Goal: Transaction & Acquisition: Download file/media

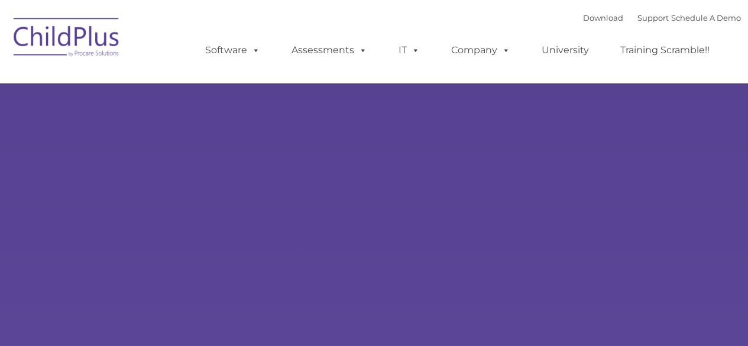
type input ""
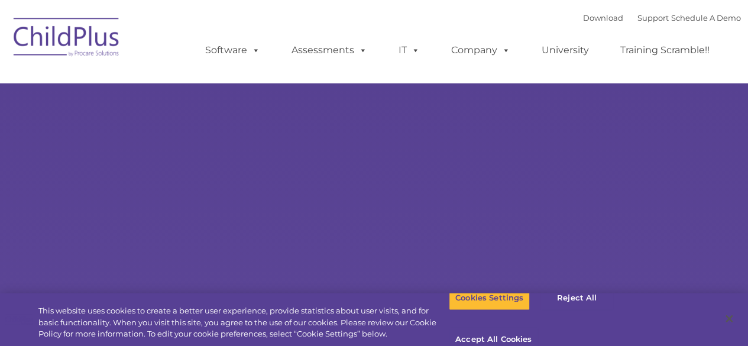
select select "MEDIUM"
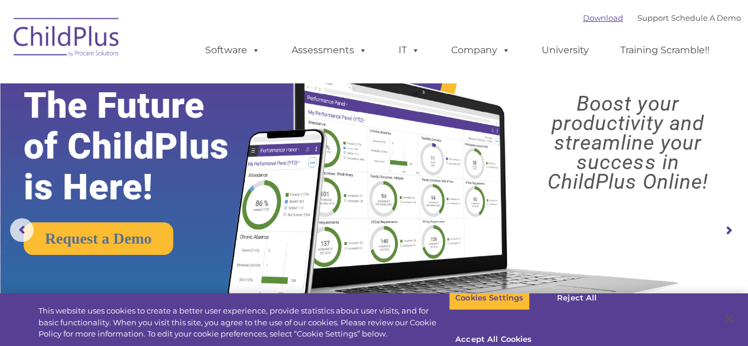
click at [588, 18] on link "Download" at bounding box center [603, 17] width 40 height 9
click at [538, 328] on button "Accept All Cookies" at bounding box center [493, 340] width 89 height 25
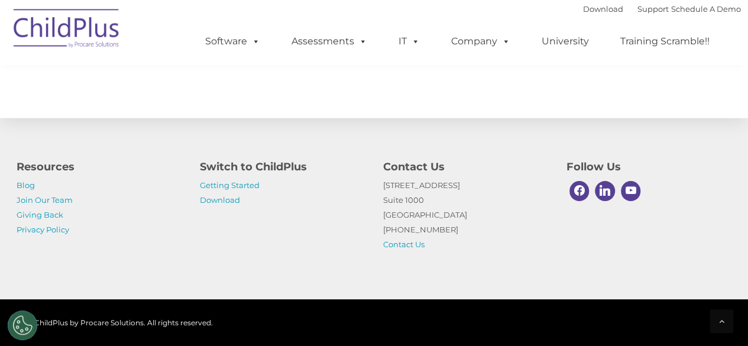
scroll to position [1423, 0]
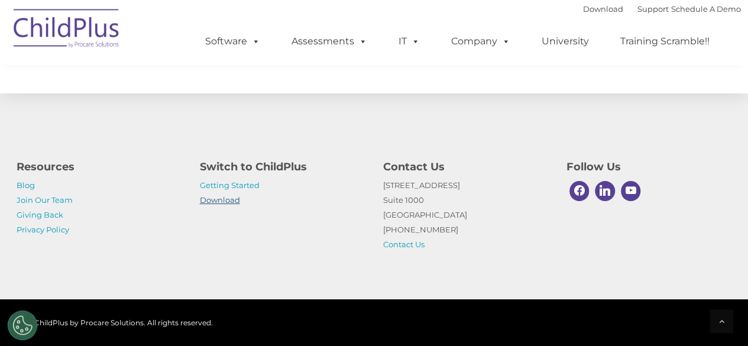
click at [224, 201] on link "Download" at bounding box center [220, 199] width 40 height 9
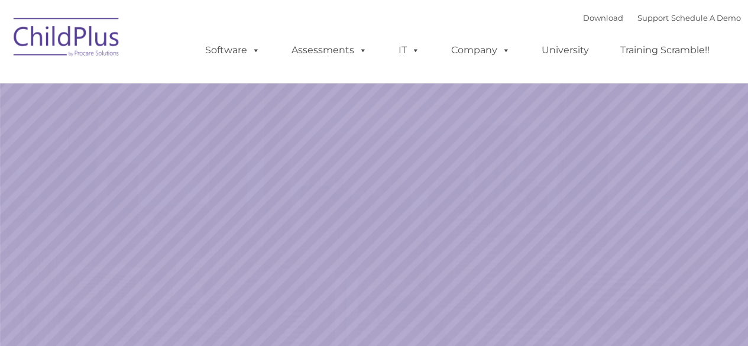
select select "MEDIUM"
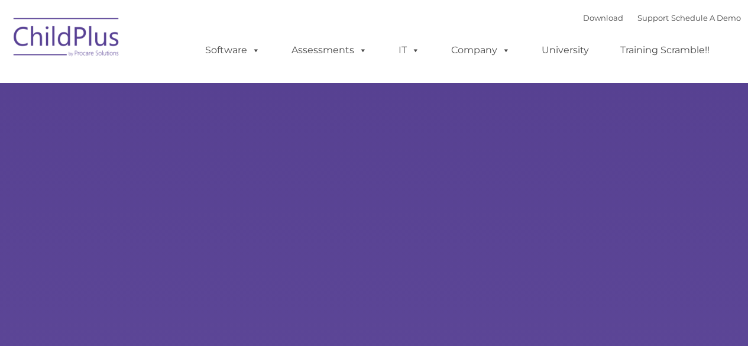
type input ""
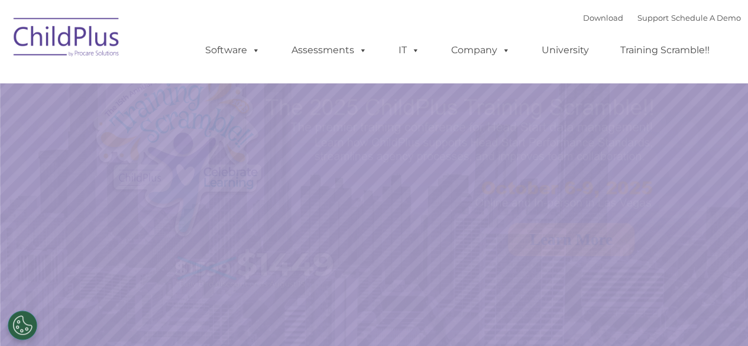
select select "MEDIUM"
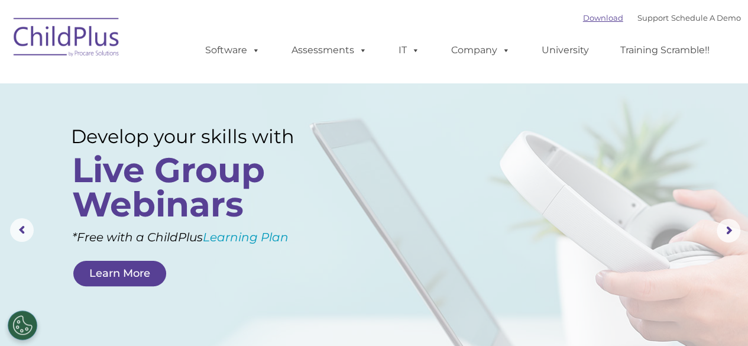
click at [598, 18] on link "Download" at bounding box center [603, 17] width 40 height 9
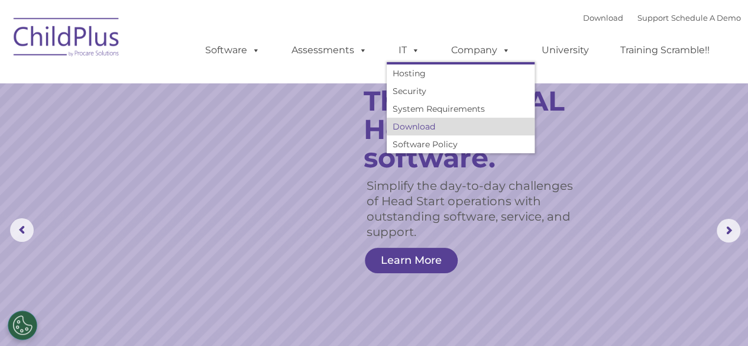
click at [417, 125] on link "Download" at bounding box center [461, 127] width 148 height 18
